Goal: Check status: Check status

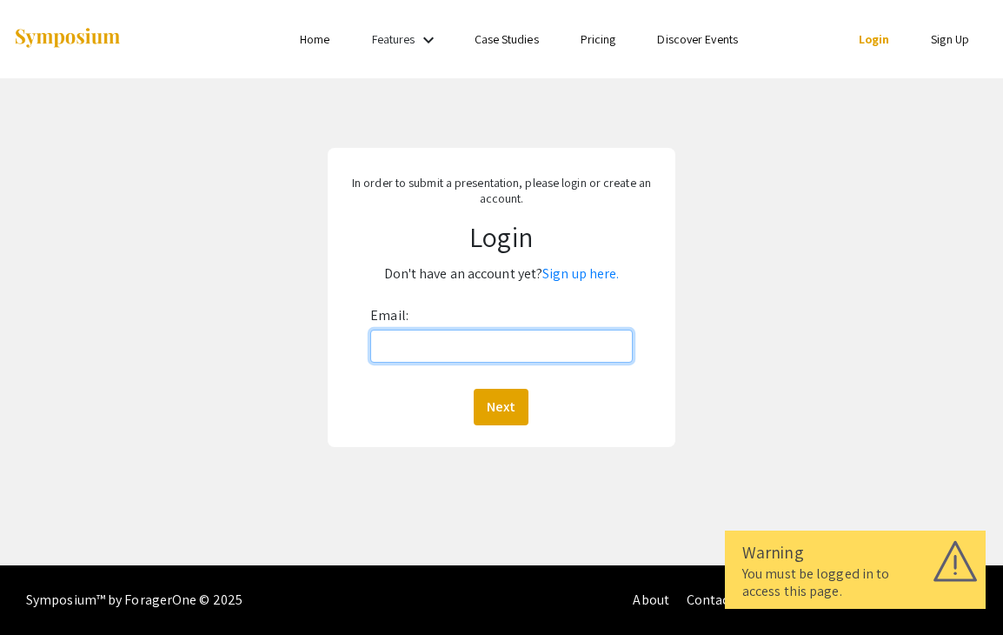
click at [467, 345] on input "Email:" at bounding box center [501, 345] width 263 height 33
type input "[EMAIL_ADDRESS][DOMAIN_NAME]"
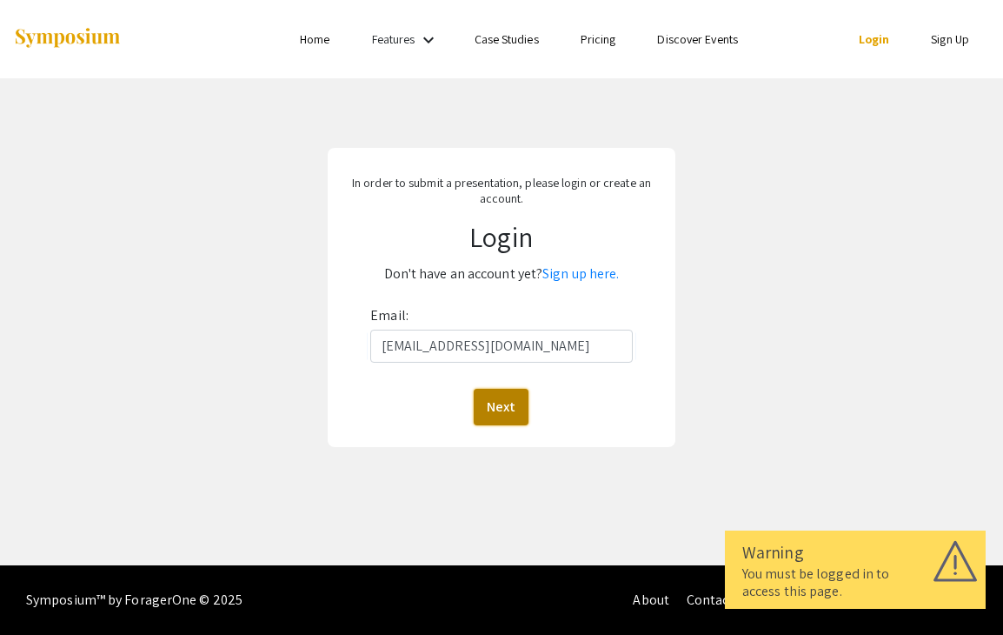
click at [521, 409] on button "Next" at bounding box center [501, 407] width 55 height 37
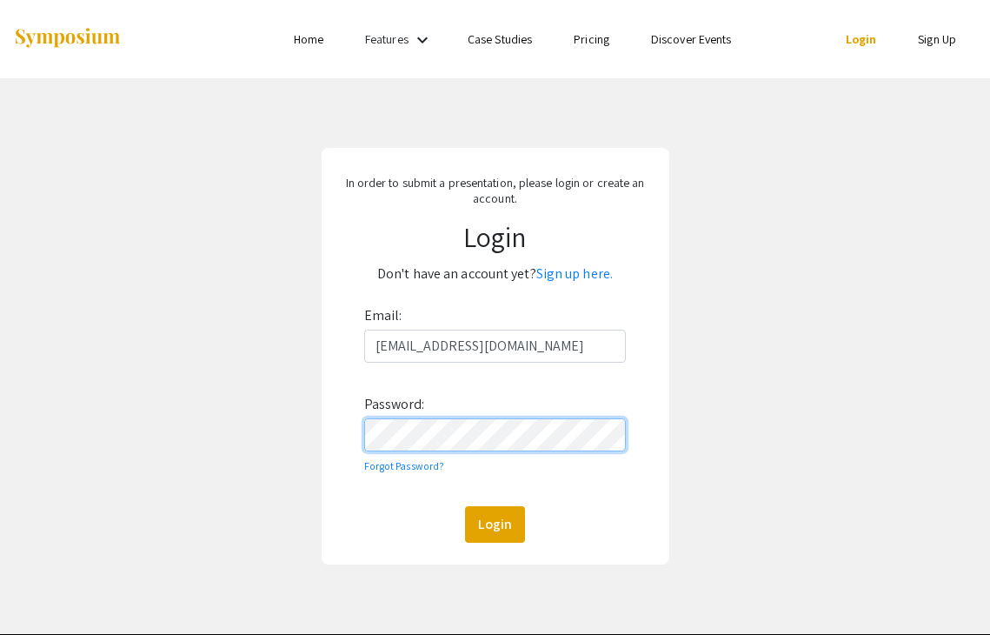
click at [465, 506] on button "Login" at bounding box center [495, 524] width 60 height 37
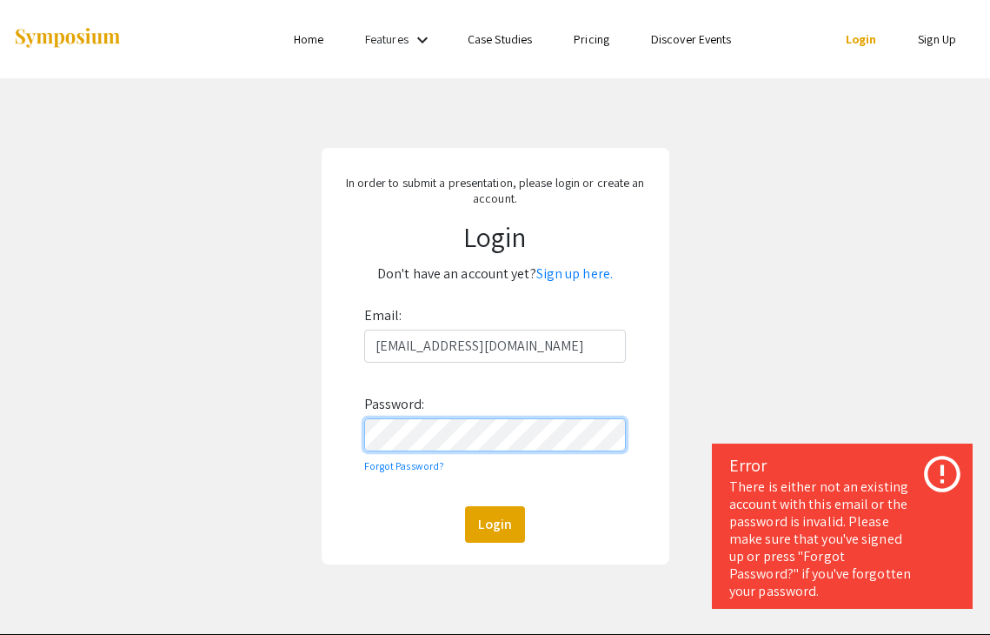
click at [159, 413] on div "In order to submit a presentation, please login or create an account. Login Don…" at bounding box center [495, 356] width 1016 height 556
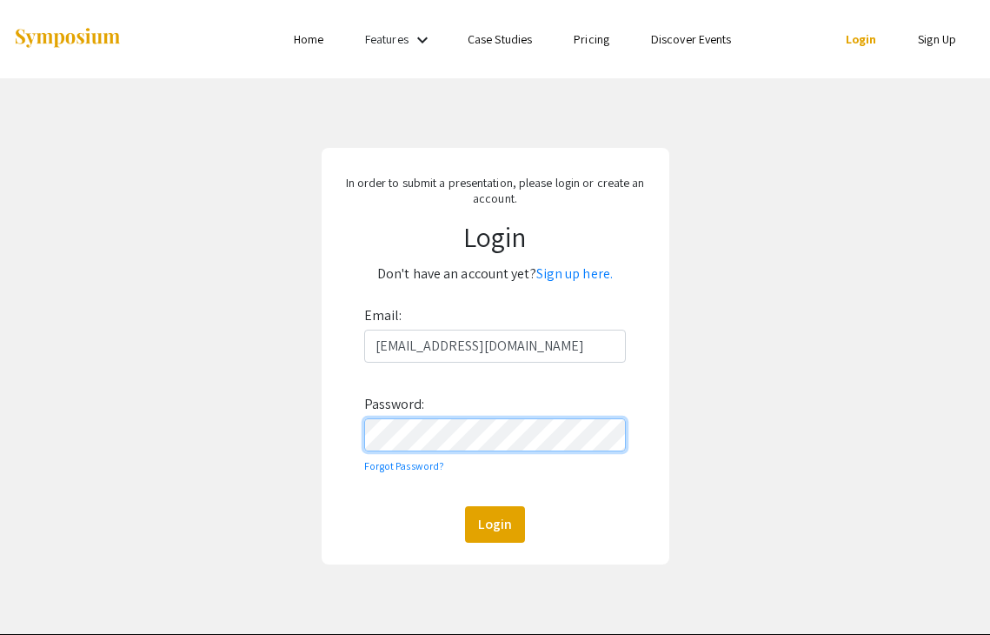
click at [465, 506] on button "Login" at bounding box center [495, 524] width 60 height 37
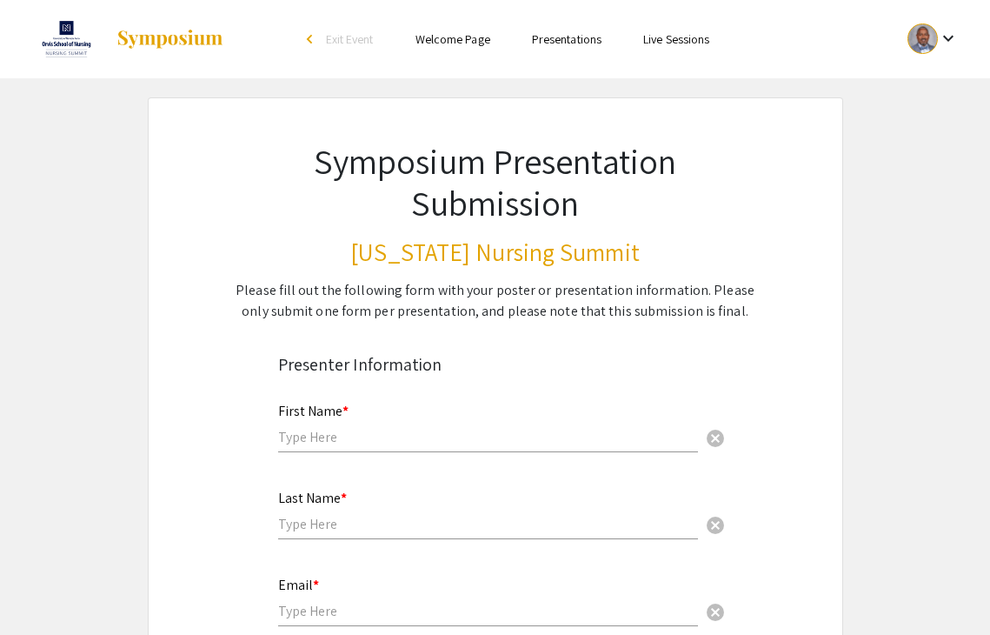
click at [951, 35] on mat-icon "keyboard_arrow_down" at bounding box center [948, 38] width 21 height 21
click at [910, 127] on button "My Submissions" at bounding box center [923, 128] width 107 height 42
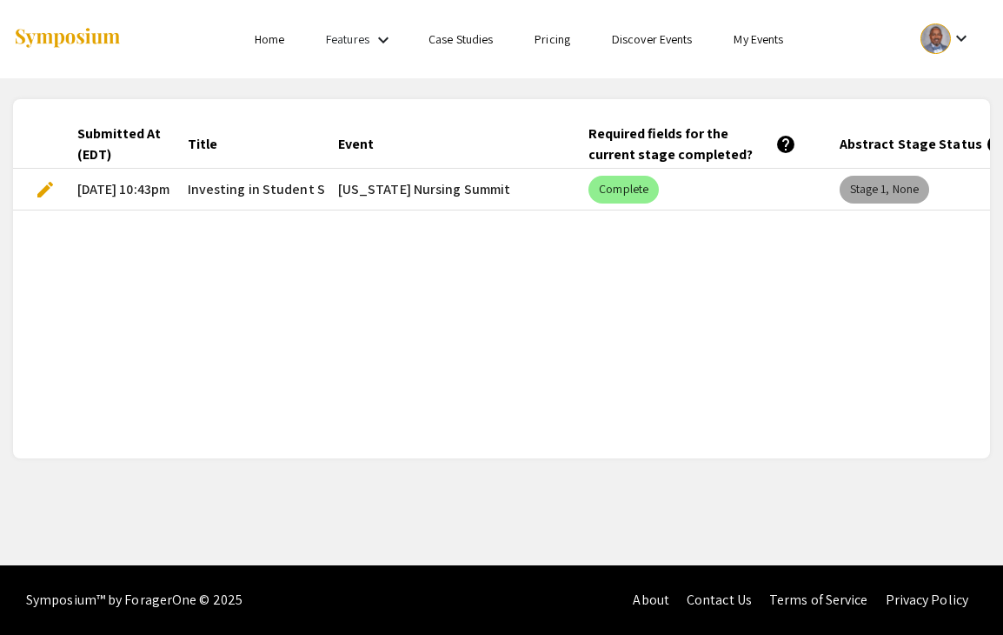
click at [892, 190] on mat-chip "Stage 1, None" at bounding box center [885, 190] width 90 height 28
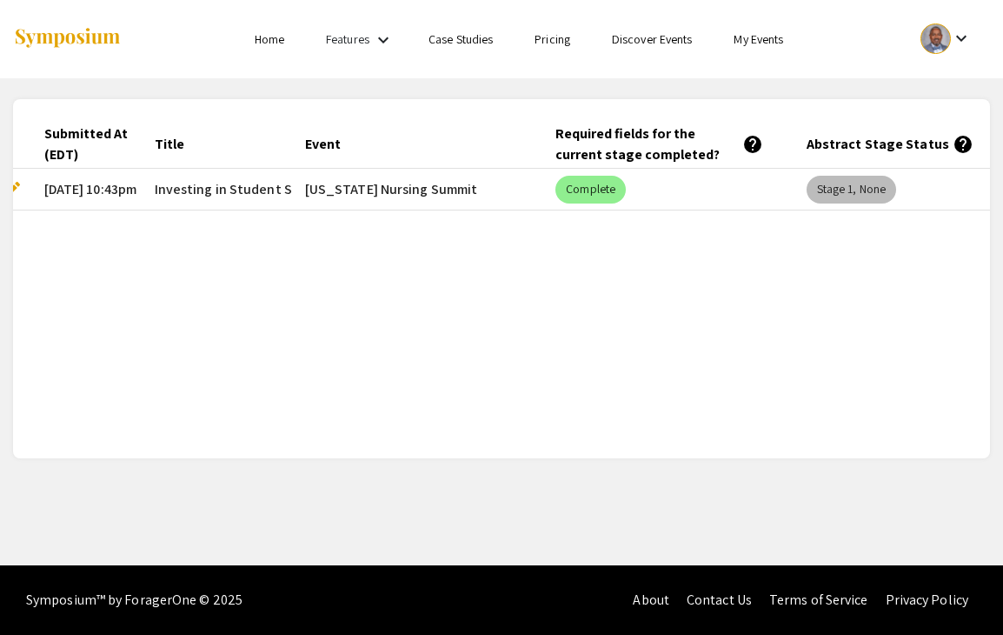
scroll to position [0, 86]
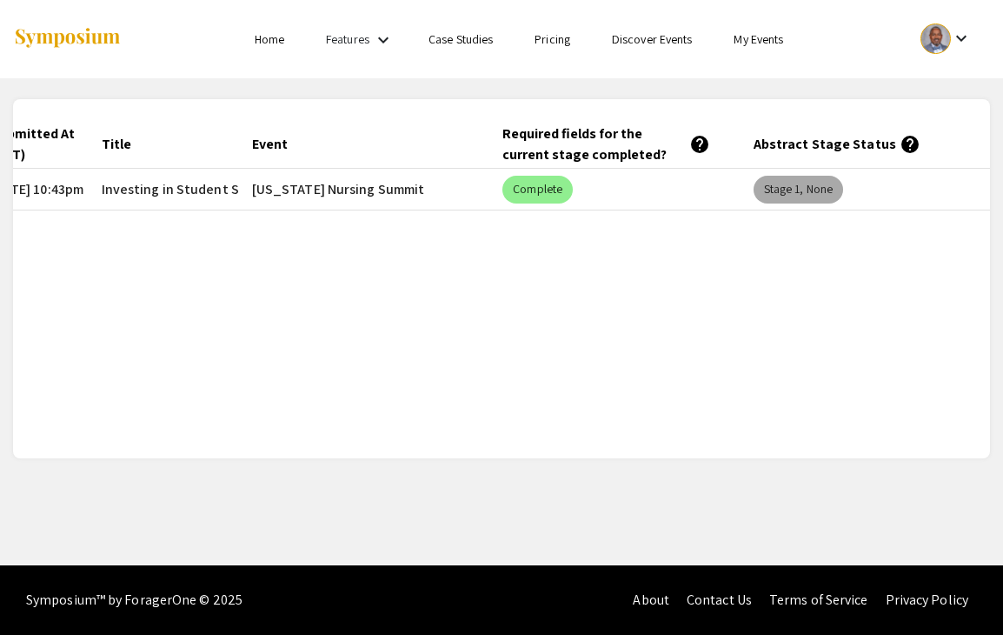
click at [795, 182] on mat-chip "Stage 1, None" at bounding box center [799, 190] width 90 height 28
click at [796, 182] on mat-chip "Stage 1, None" at bounding box center [799, 190] width 90 height 28
click at [741, 251] on div "Submitted At (EDT) Title Event Required fields for the current stage completed?…" at bounding box center [501, 278] width 977 height 317
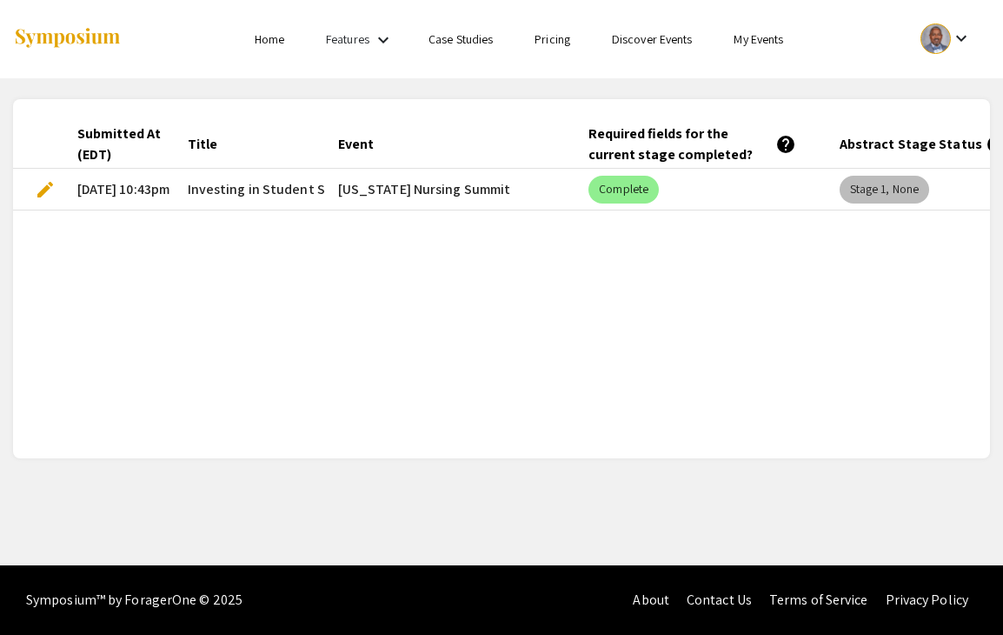
click at [864, 179] on mat-chip "Stage 1, None" at bounding box center [885, 190] width 90 height 28
